Goal: Information Seeking & Learning: Find specific fact

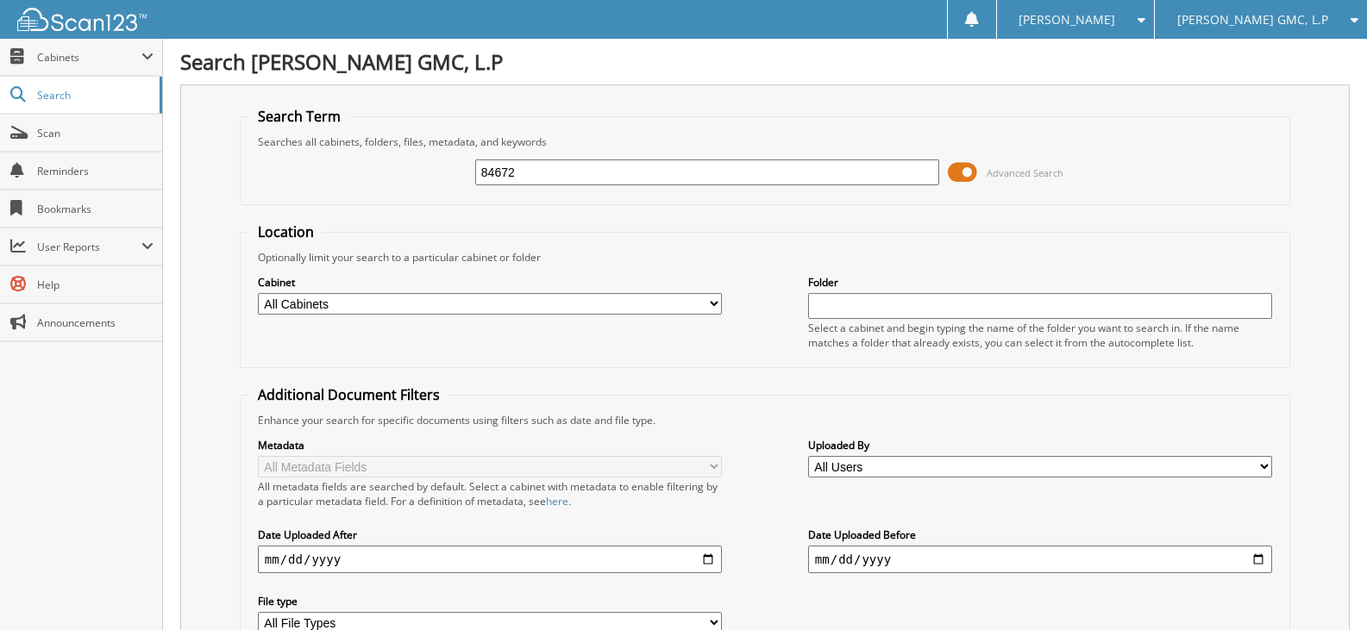
type input "84672"
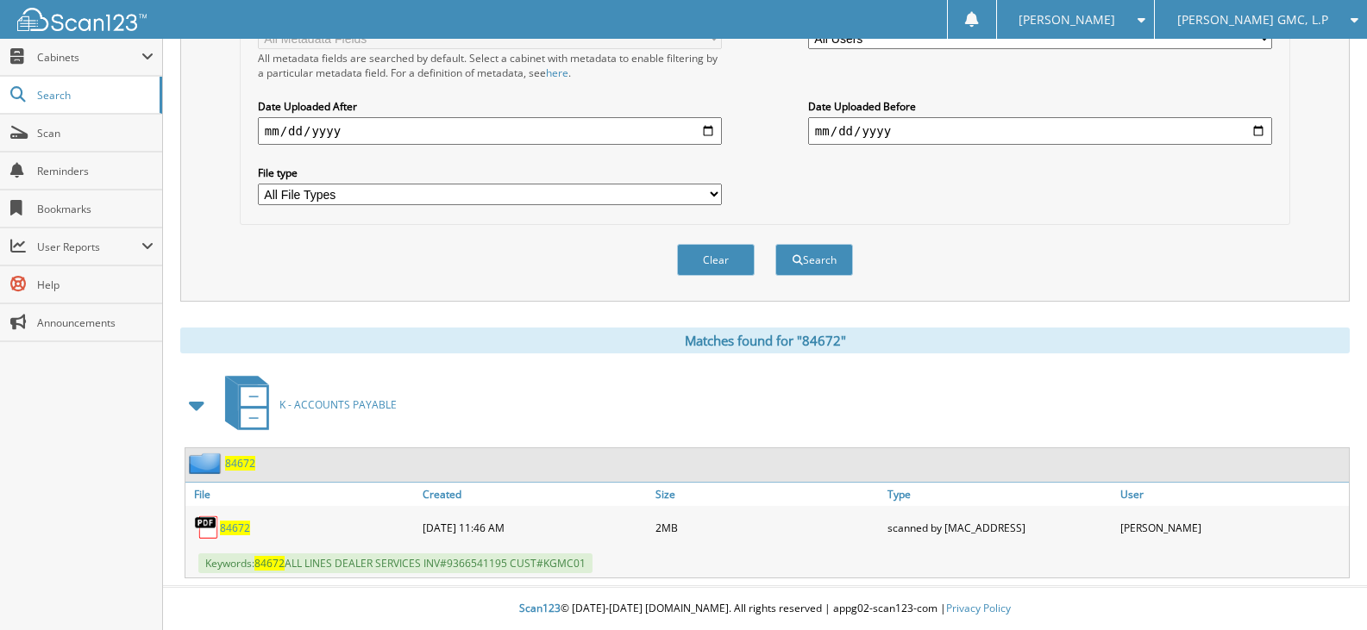
scroll to position [429, 0]
click at [249, 529] on link "84672" at bounding box center [235, 528] width 30 height 15
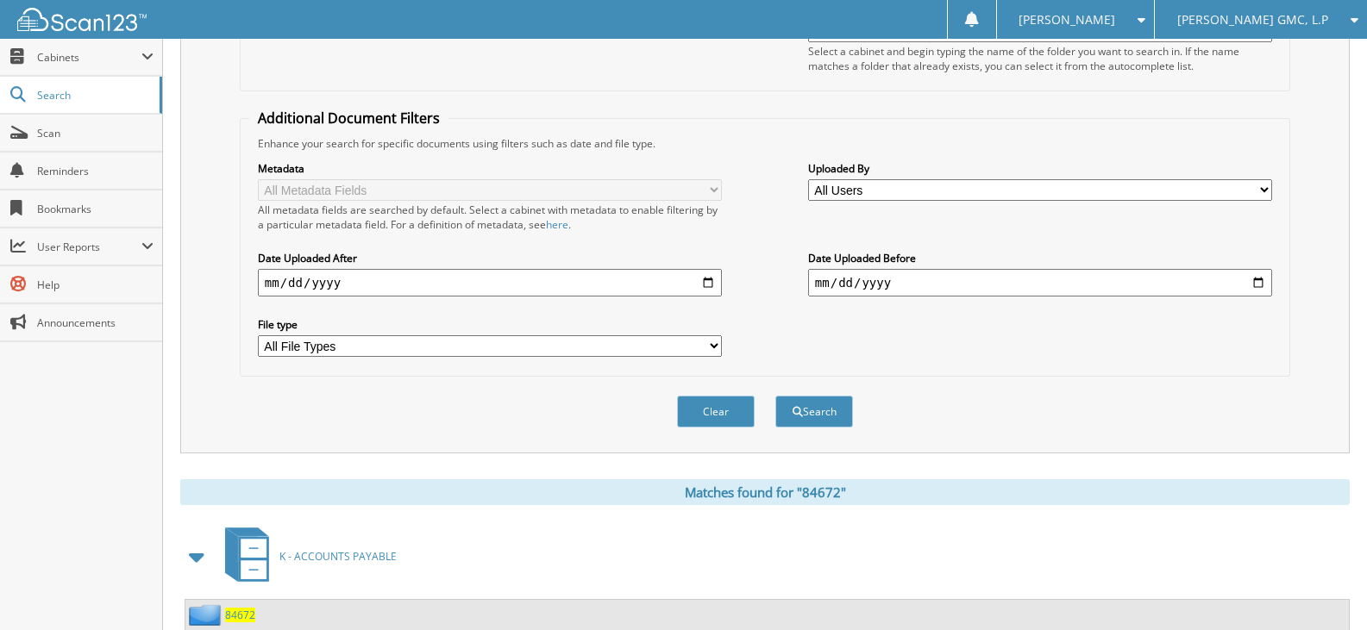
scroll to position [0, 0]
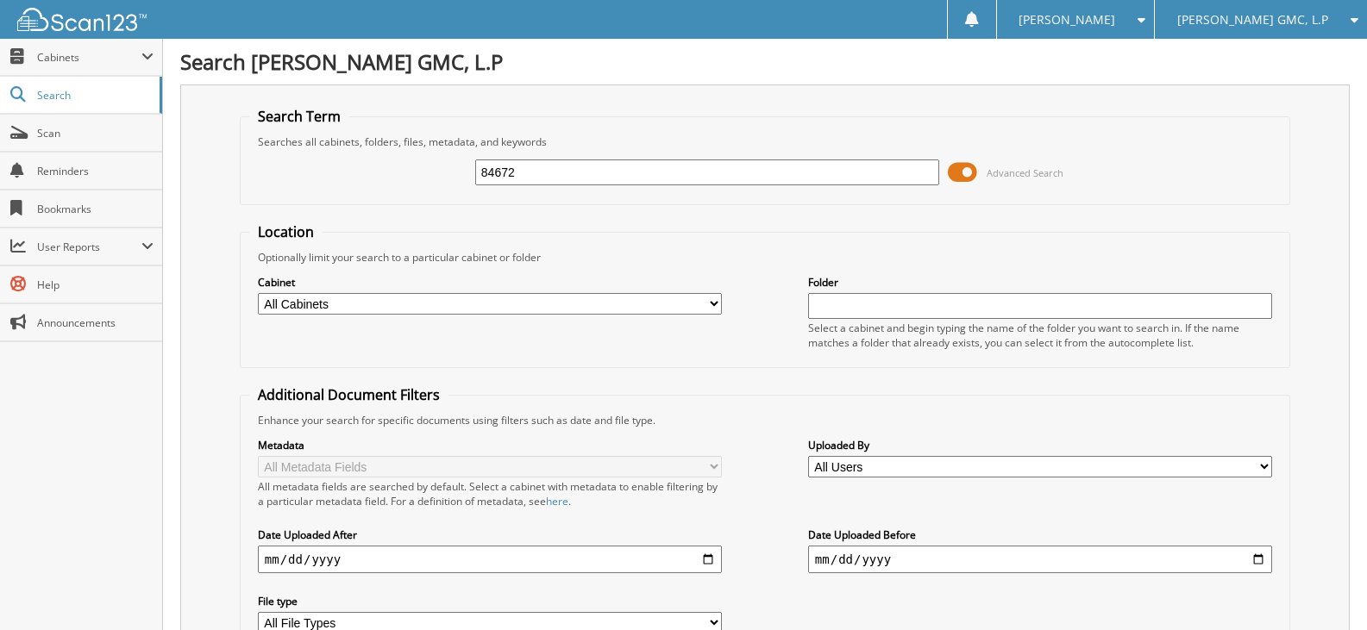
drag, startPoint x: 556, startPoint y: 171, endPoint x: 283, endPoint y: 176, distance: 273.4
click at [289, 175] on div "84672 Advanced Search" at bounding box center [764, 172] width 1031 height 47
type input "DANIEL GRISSOM"
drag, startPoint x: 573, startPoint y: 172, endPoint x: 255, endPoint y: 160, distance: 317.6
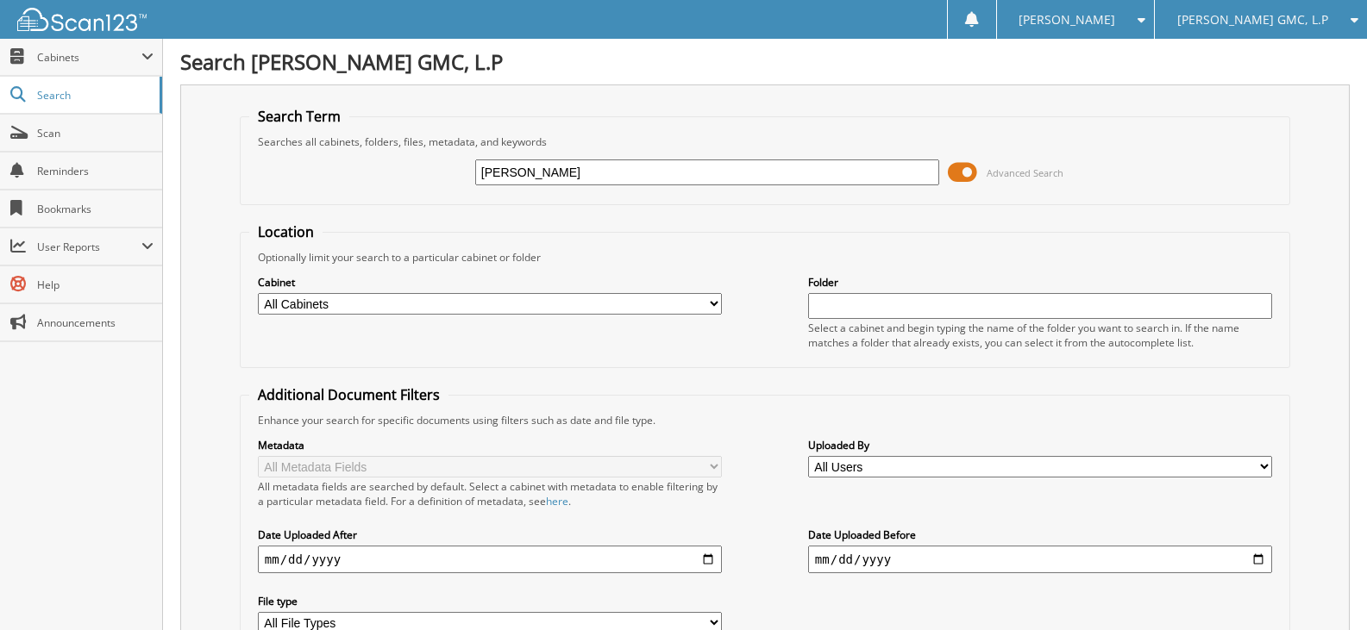
click at [255, 160] on div "DANIEL GRISSOM Advanced Search" at bounding box center [764, 172] width 1031 height 47
type input "MG351612"
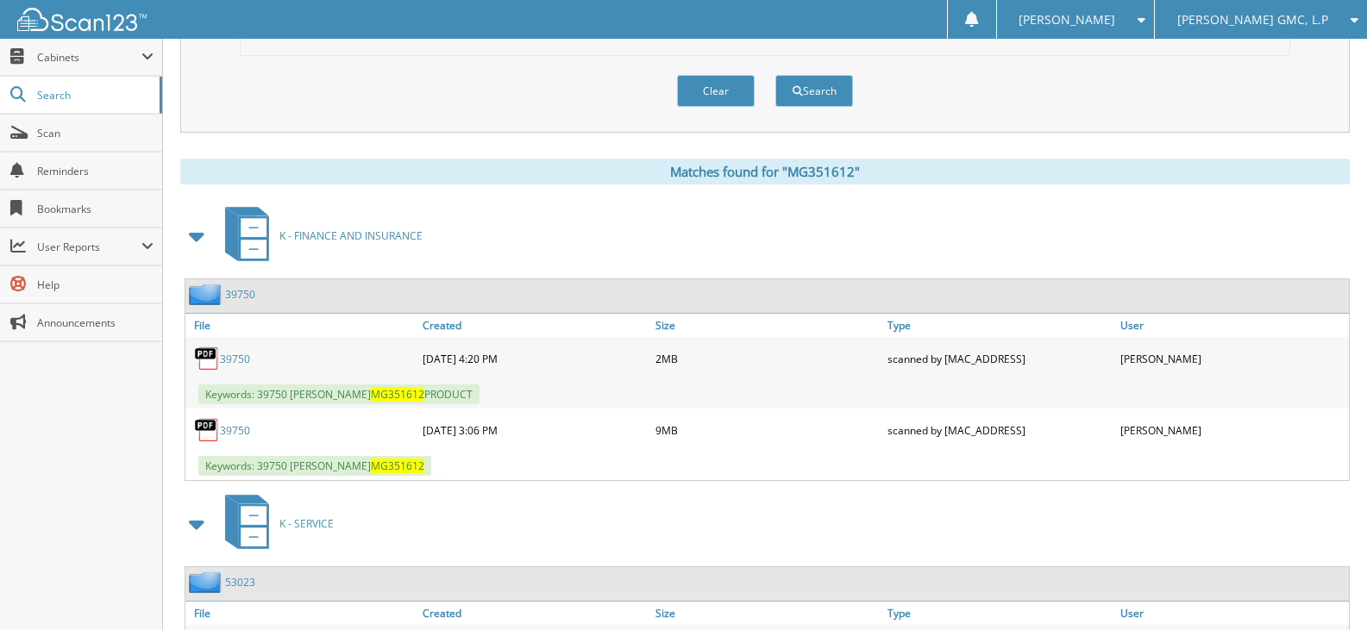
scroll to position [604, 0]
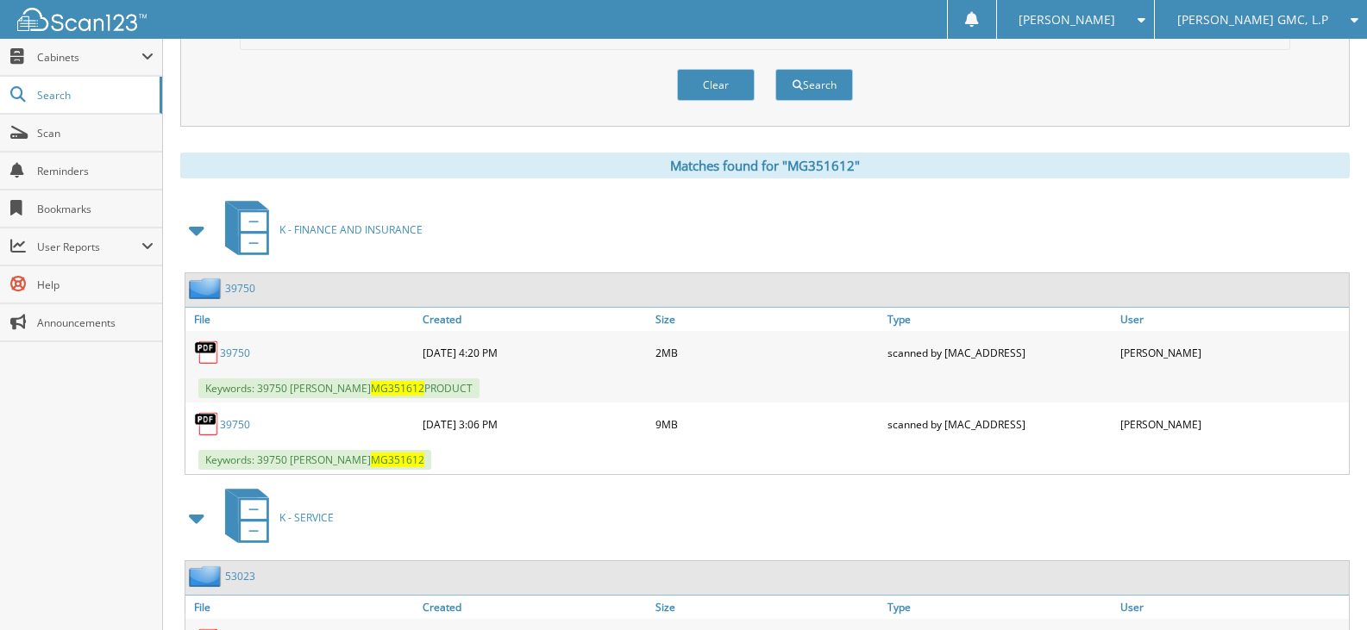
click at [228, 350] on link "39750" at bounding box center [235, 353] width 30 height 15
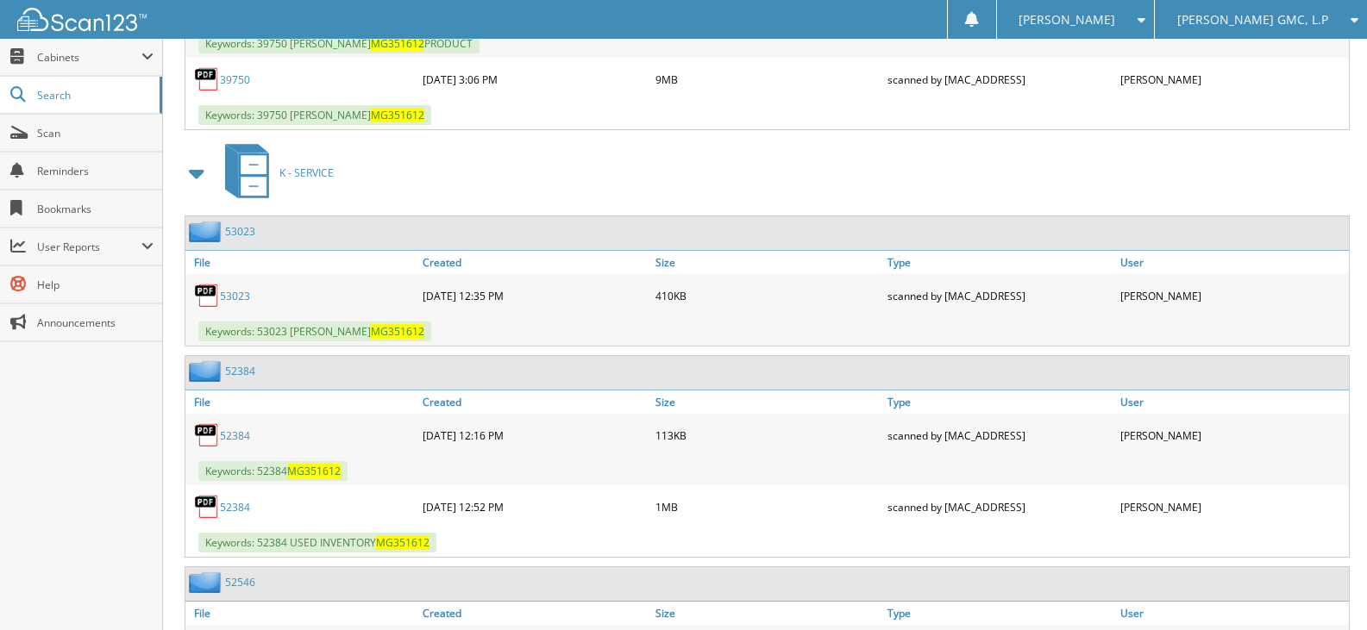
scroll to position [1121, 0]
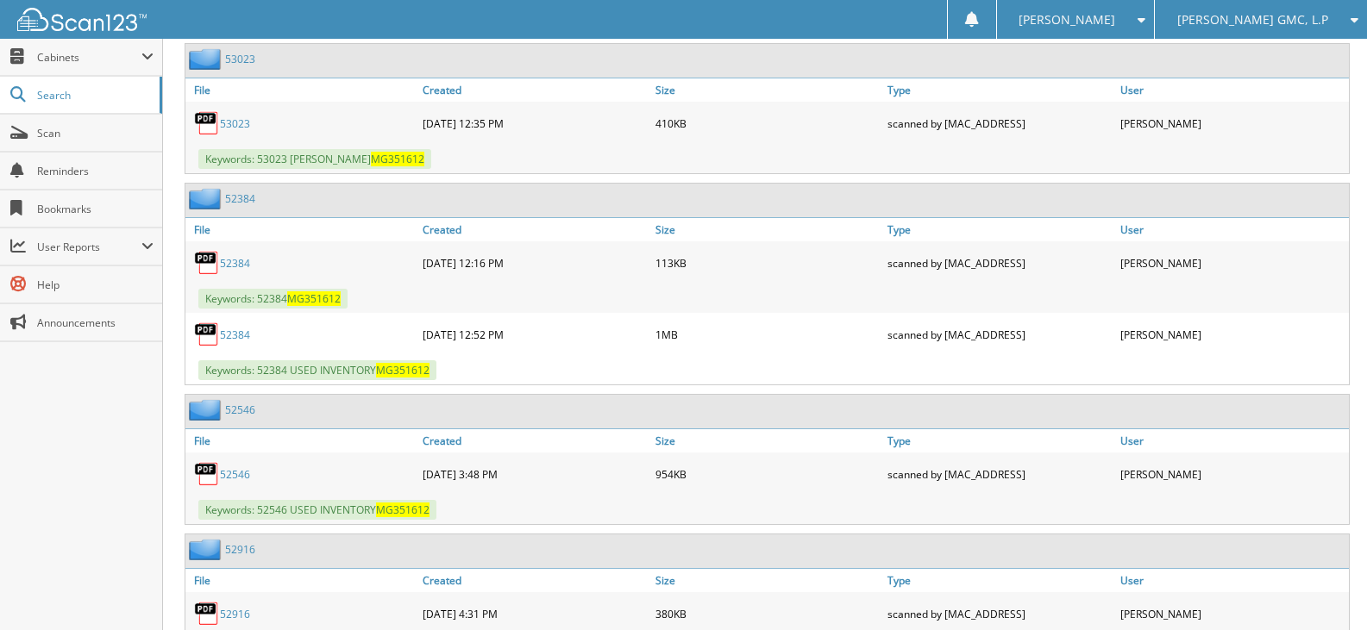
click at [237, 263] on link "52384" at bounding box center [235, 263] width 30 height 15
click at [238, 335] on link "52384" at bounding box center [235, 335] width 30 height 15
click at [233, 261] on link "52384" at bounding box center [235, 263] width 30 height 15
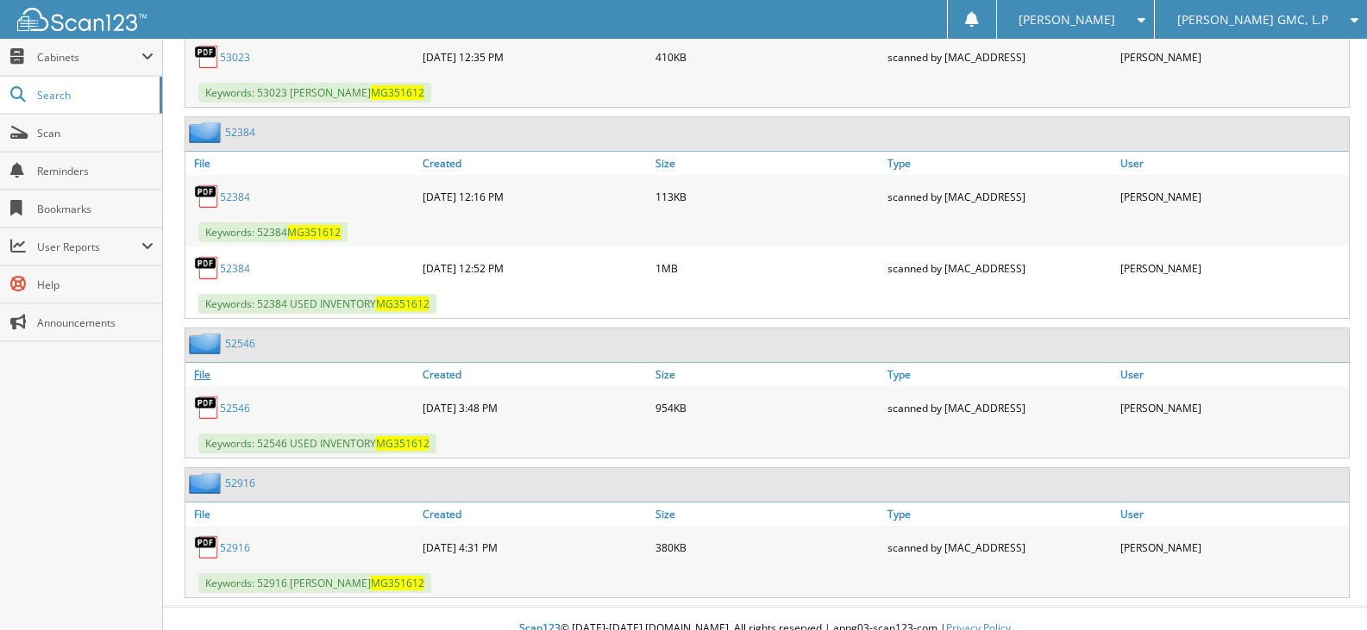
scroll to position [1208, 0]
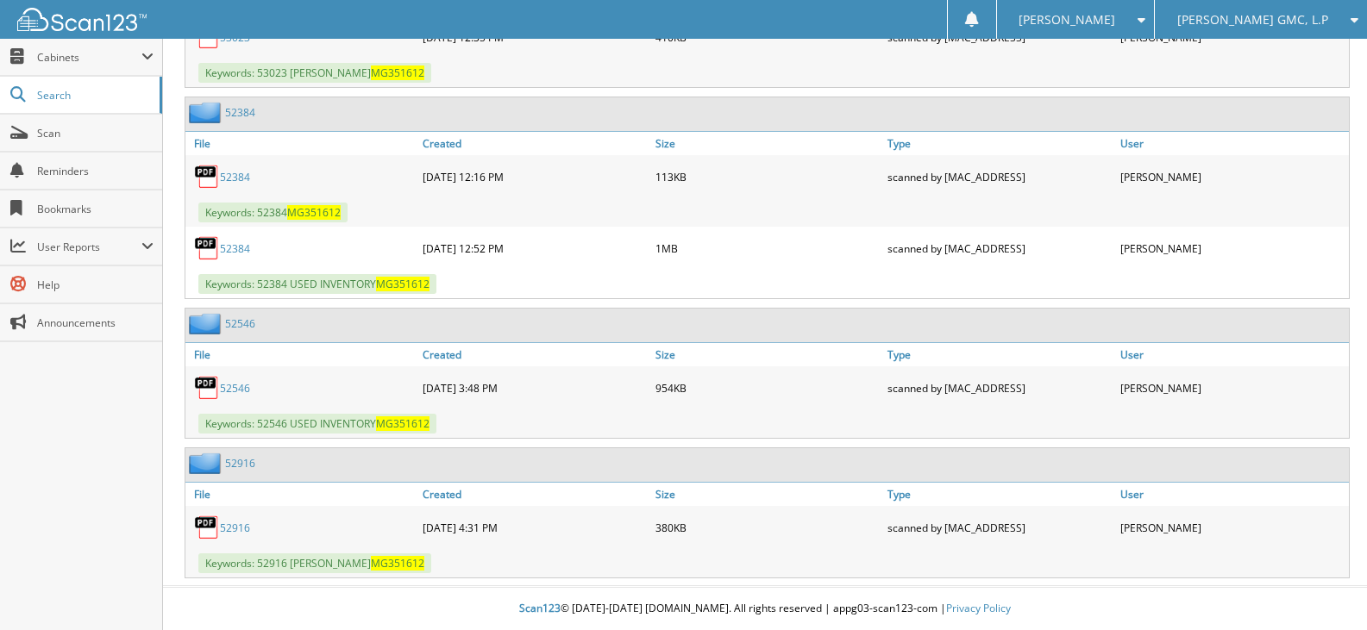
click at [224, 389] on link "52546" at bounding box center [235, 388] width 30 height 15
click at [225, 523] on link "52916" at bounding box center [235, 528] width 30 height 15
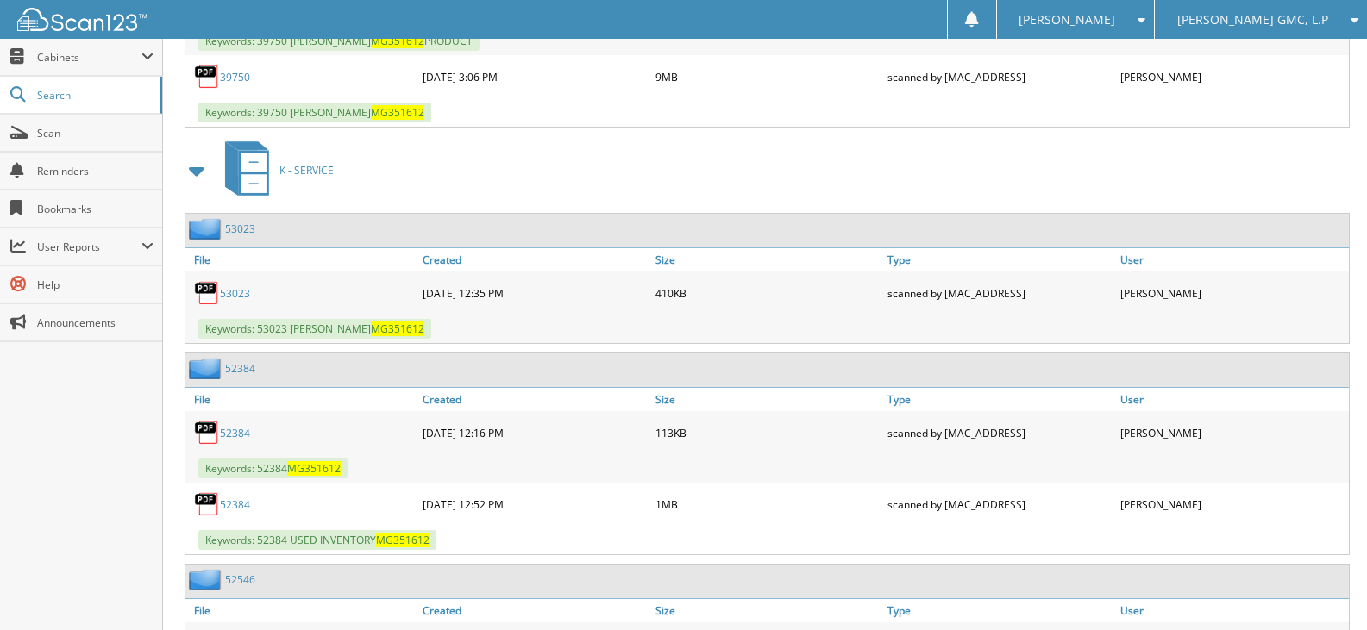
scroll to position [950, 0]
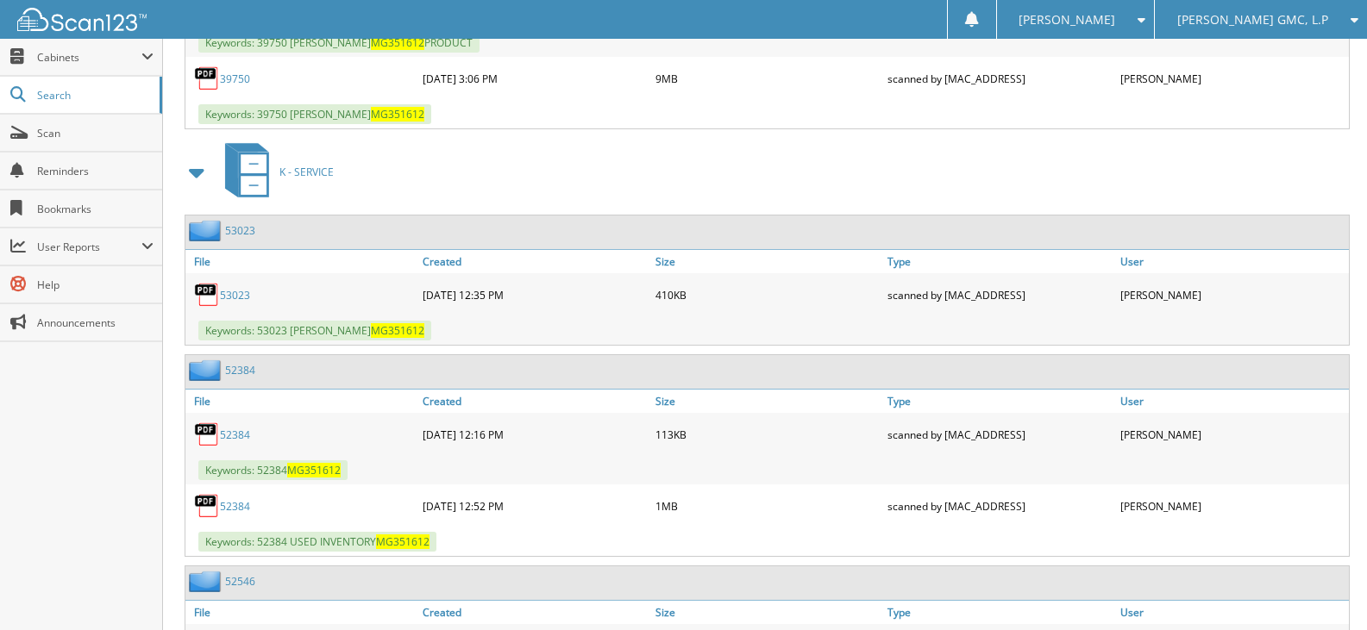
click at [225, 297] on link "53023" at bounding box center [235, 295] width 30 height 15
